Goal: Navigation & Orientation: Understand site structure

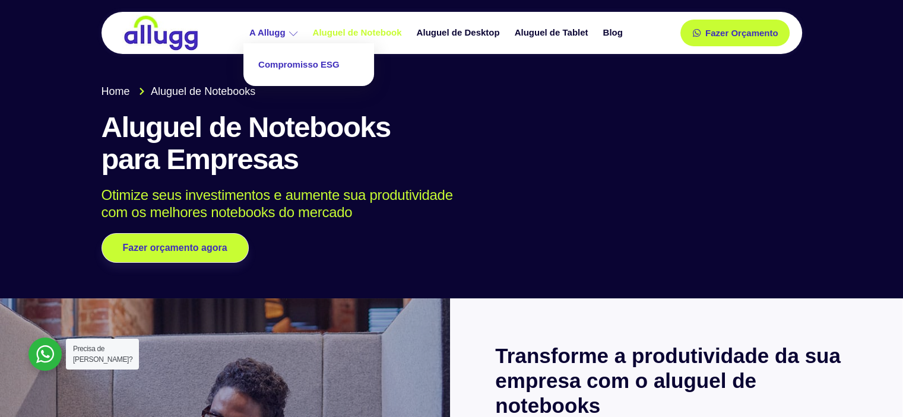
click at [291, 62] on link "Compromisso ESG" at bounding box center [308, 64] width 119 height 31
